Goal: Transaction & Acquisition: Purchase product/service

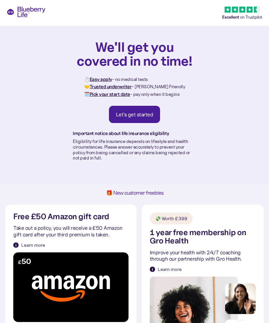
click at [145, 115] on div "Let's get started" at bounding box center [134, 114] width 37 height 7
